Goal: Find specific page/section: Find specific page/section

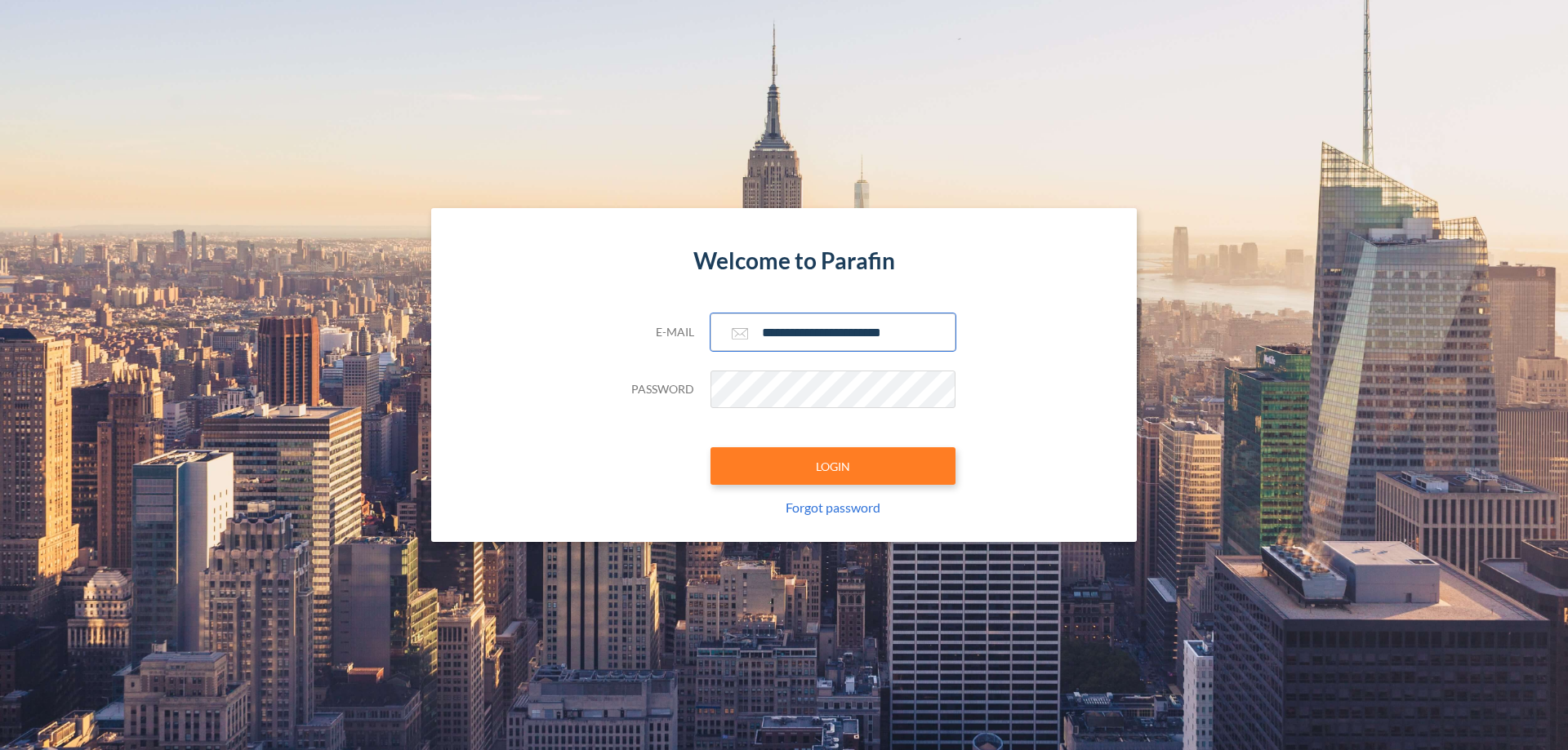
type input "**********"
click at [833, 466] on button "LOGIN" at bounding box center [833, 466] width 245 height 38
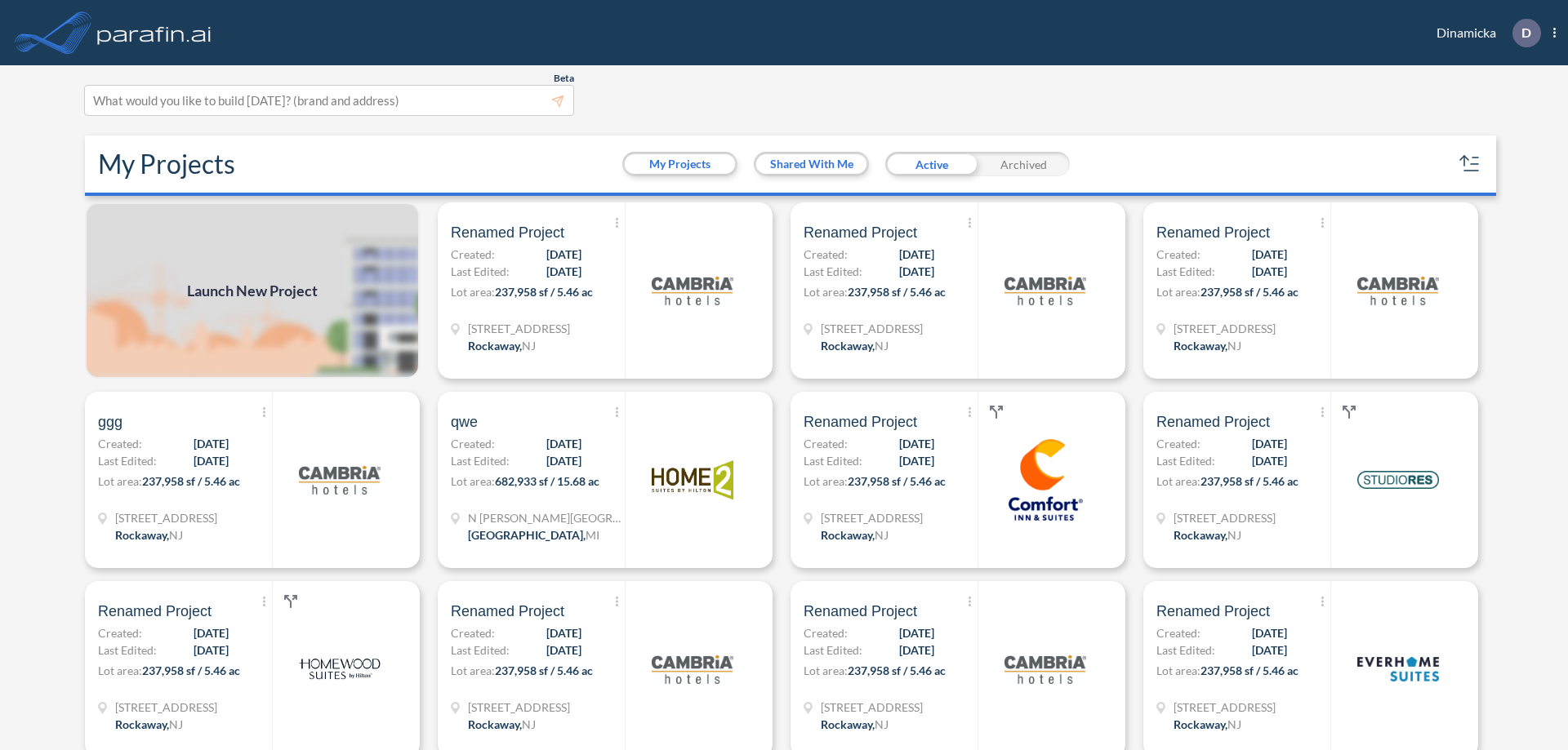
scroll to position [4, 0]
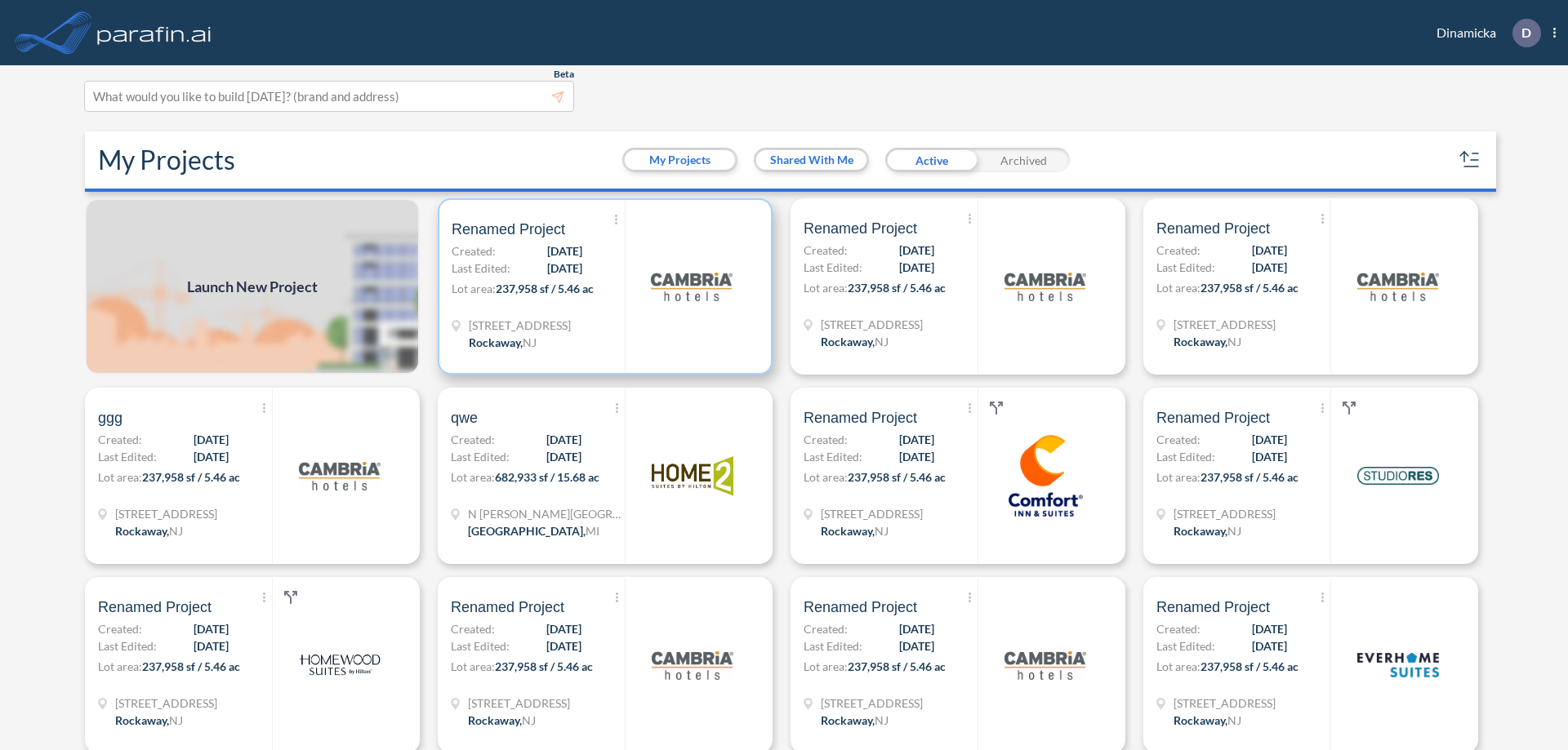
click at [602, 287] on p "Lot area: 237,958 sf / 5.46 ac" at bounding box center [539, 291] width 173 height 23
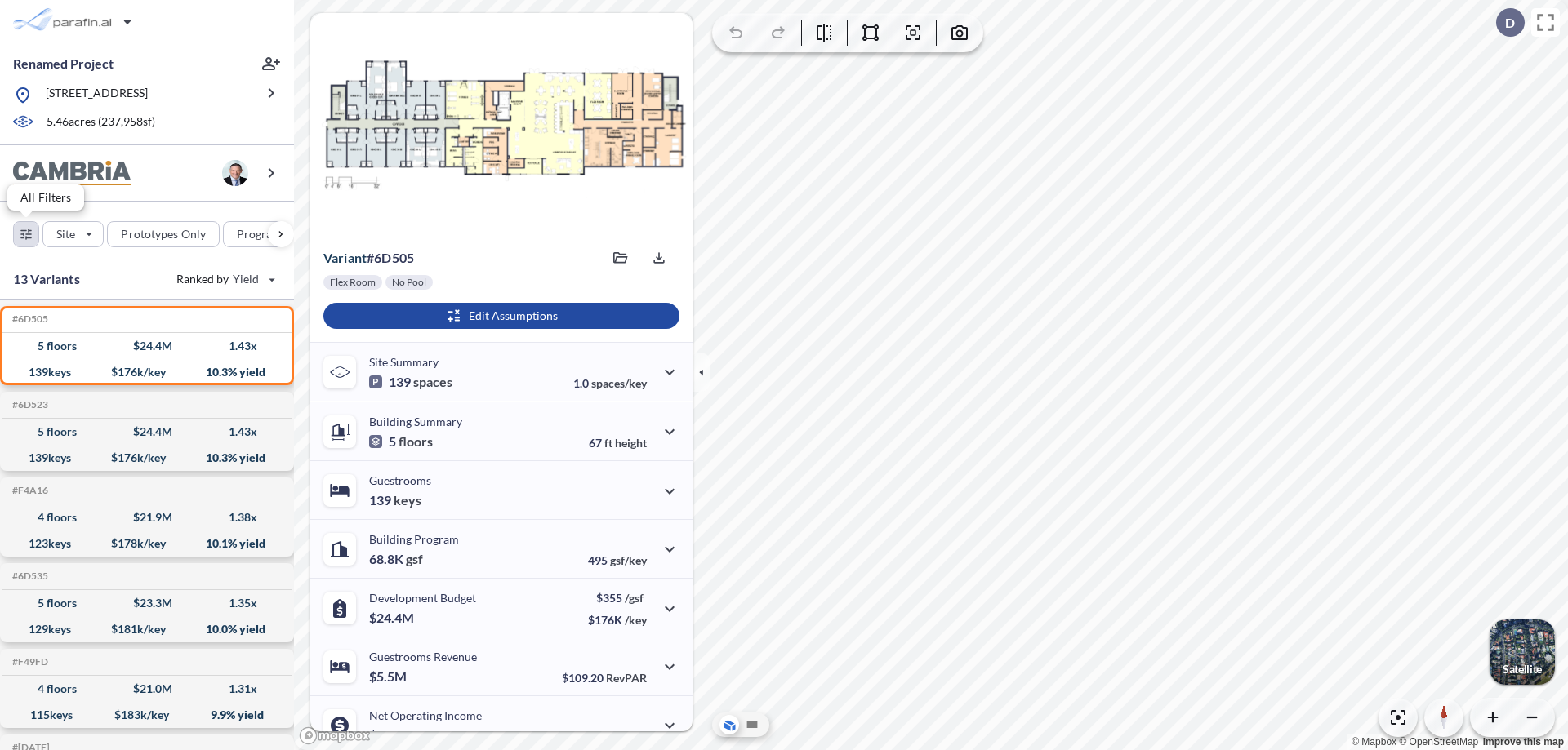
click at [26, 233] on div "button" at bounding box center [25, 234] width 24 height 24
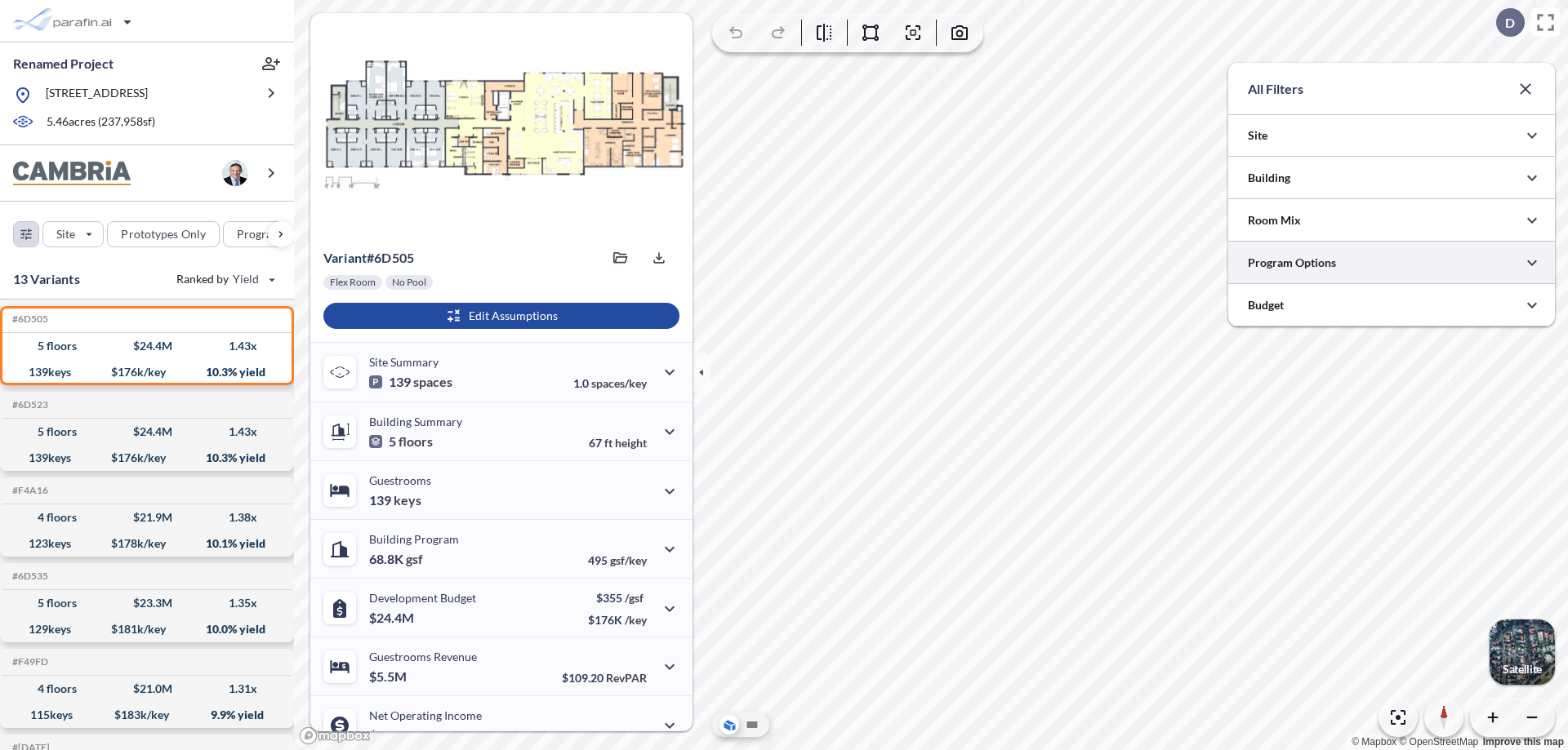
scroll to position [816391, 816567]
click at [1392, 263] on div at bounding box center [1392, 262] width 327 height 42
